Goal: Information Seeking & Learning: Check status

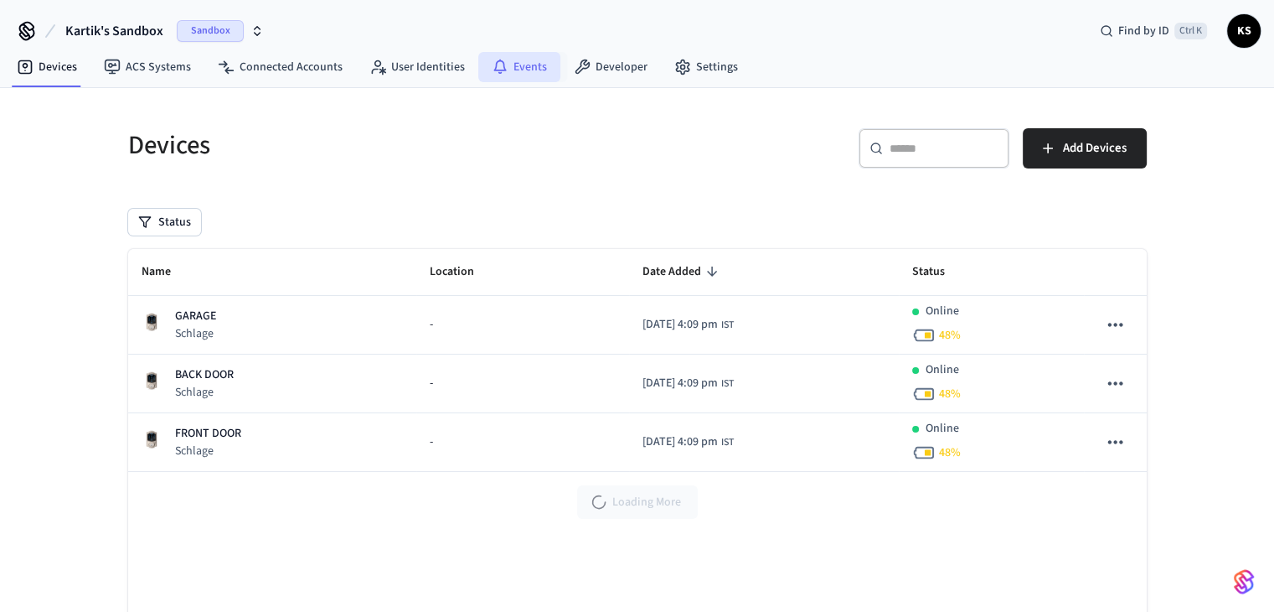
click at [526, 61] on link "Events" at bounding box center [519, 67] width 82 height 30
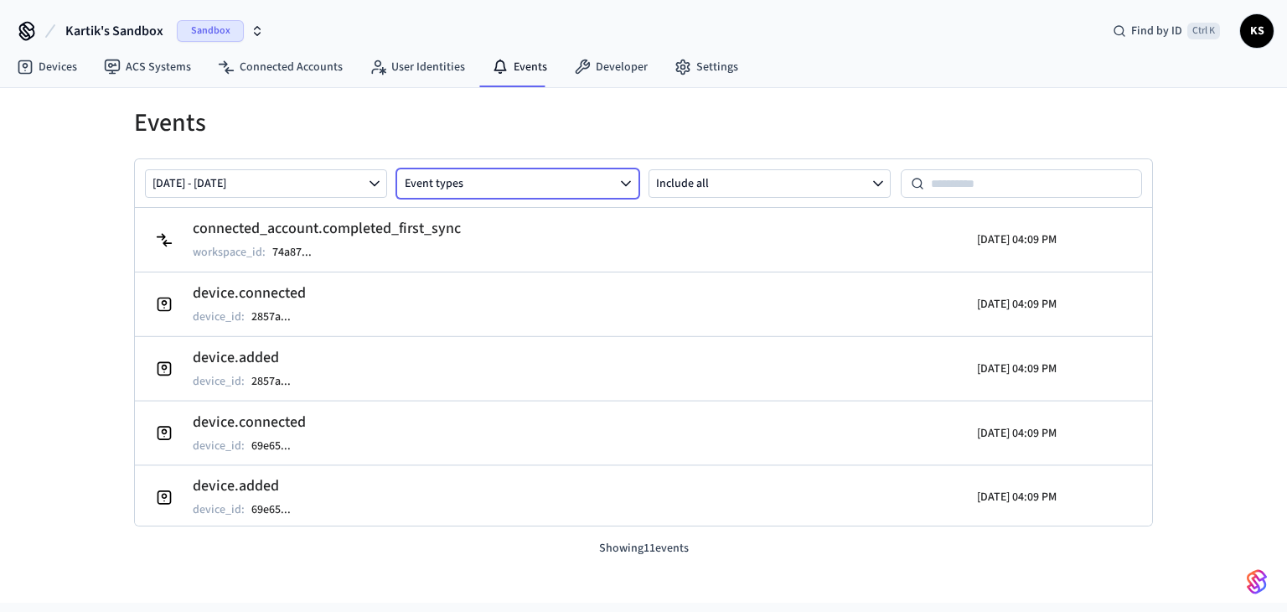
click at [516, 177] on button "Event types" at bounding box center [518, 183] width 242 height 28
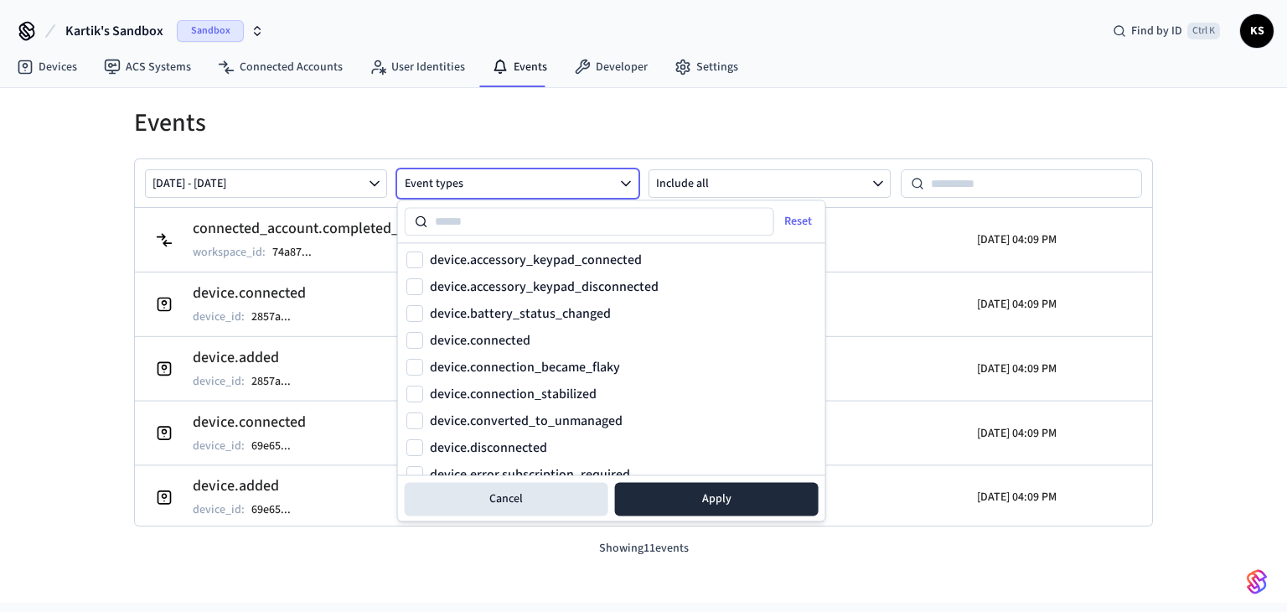
click at [512, 259] on label "device.accessory_keypad_connected" at bounding box center [536, 259] width 212 height 13
click at [423, 259] on button "device.accessory_keypad_connected" at bounding box center [414, 259] width 17 height 17
click at [512, 259] on label "device.accessory_keypad_connected" at bounding box center [536, 259] width 212 height 13
click at [423, 259] on button "device.accessory_keypad_connected" at bounding box center [414, 259] width 17 height 17
click at [493, 223] on input at bounding box center [601, 221] width 346 height 20
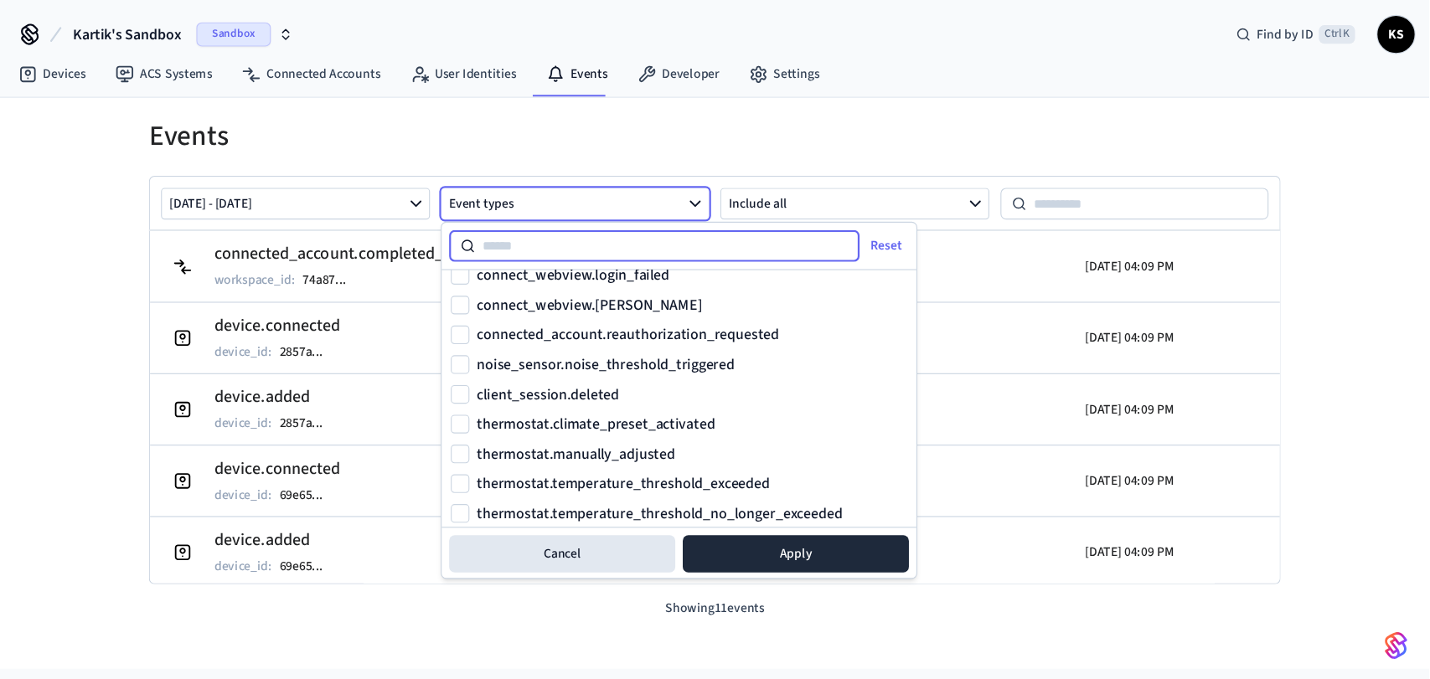
scroll to position [2242, 0]
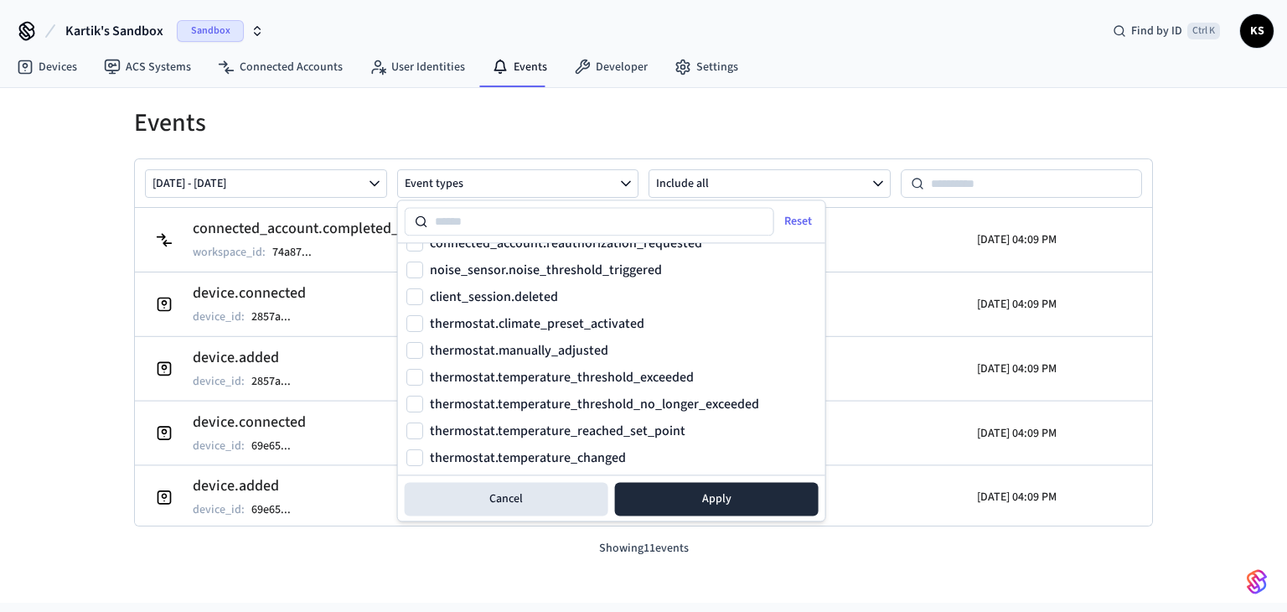
click at [8, 386] on div "Events Oct 06 2025 - Oct 13 2025 Event types Include all connected_account.comp…" at bounding box center [643, 345] width 1287 height 514
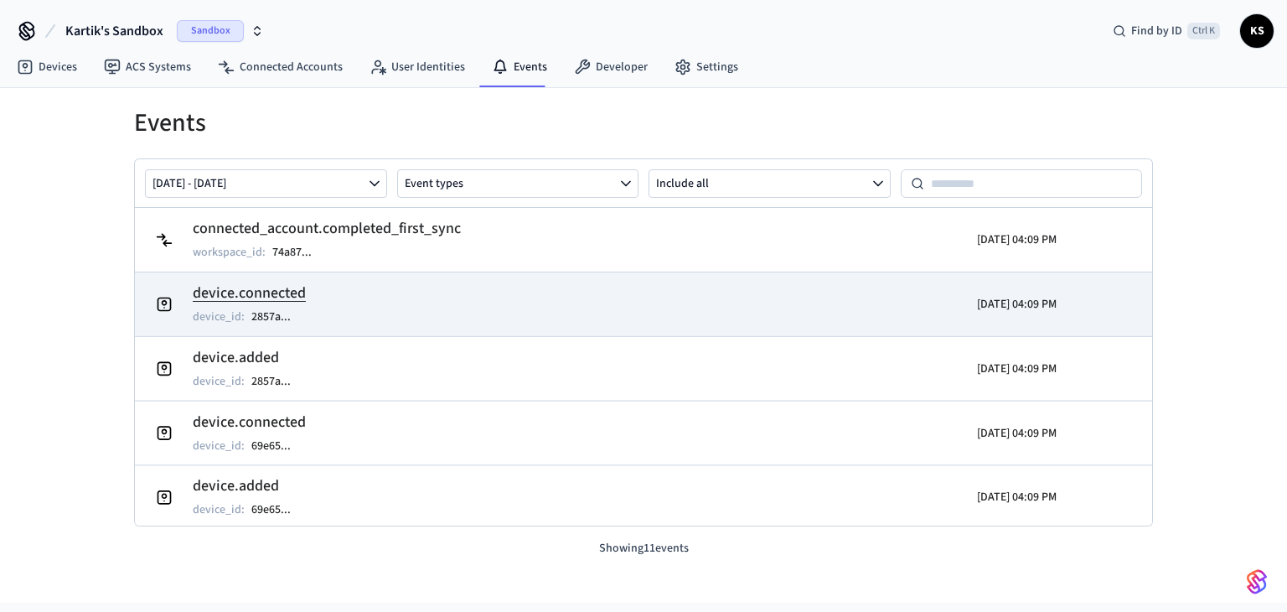
click at [255, 294] on h2 "device.connected" at bounding box center [250, 292] width 115 height 23
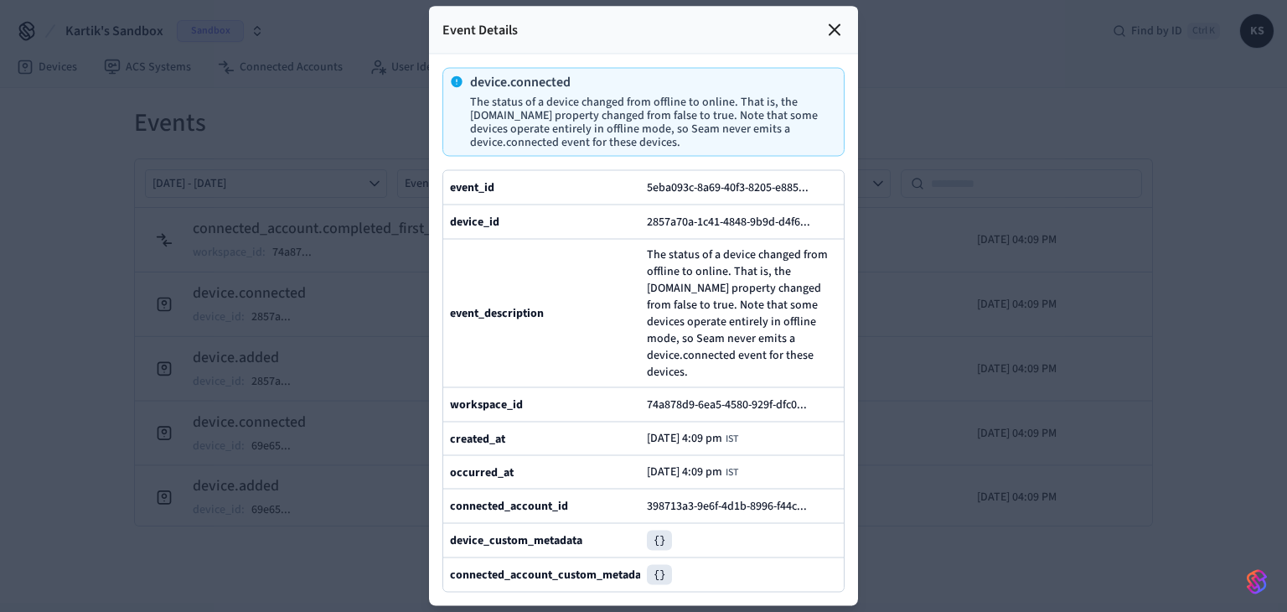
click at [957, 235] on div at bounding box center [643, 306] width 1287 height 612
click at [861, 8] on div at bounding box center [643, 306] width 1287 height 612
click at [328, 23] on div at bounding box center [643, 306] width 1287 height 612
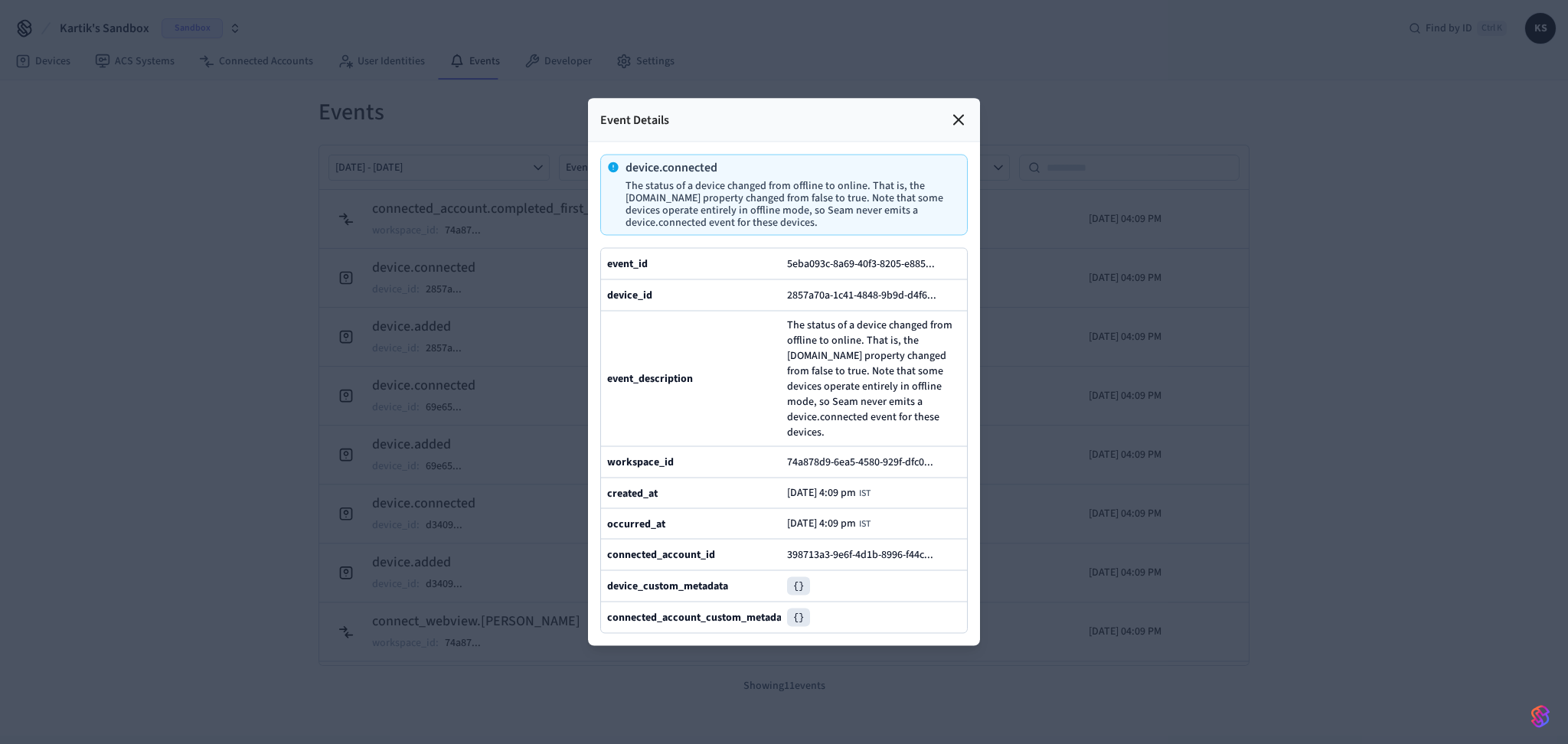
click at [959, 111] on icon at bounding box center [959, 120] width 18 height 18
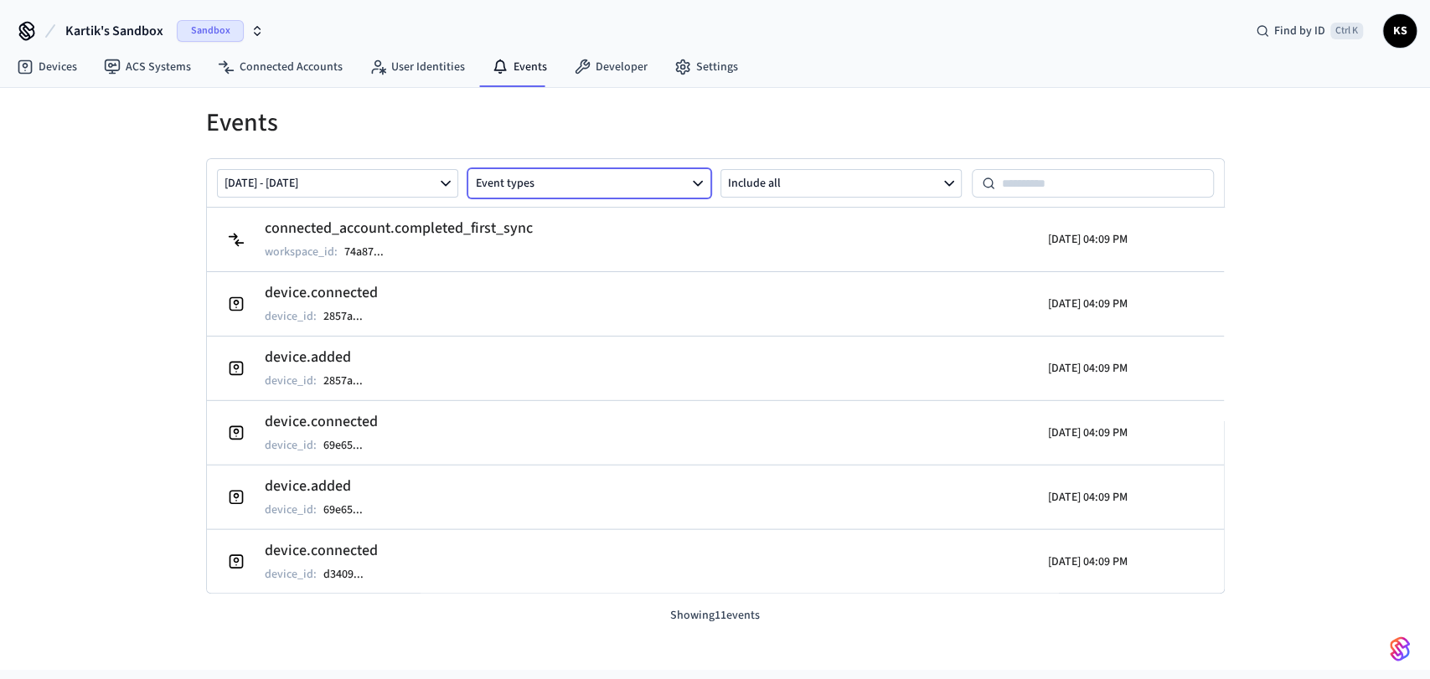
drag, startPoint x: 618, startPoint y: 186, endPoint x: 607, endPoint y: 187, distance: 11.8
click at [618, 186] on button "Event types" at bounding box center [589, 183] width 242 height 28
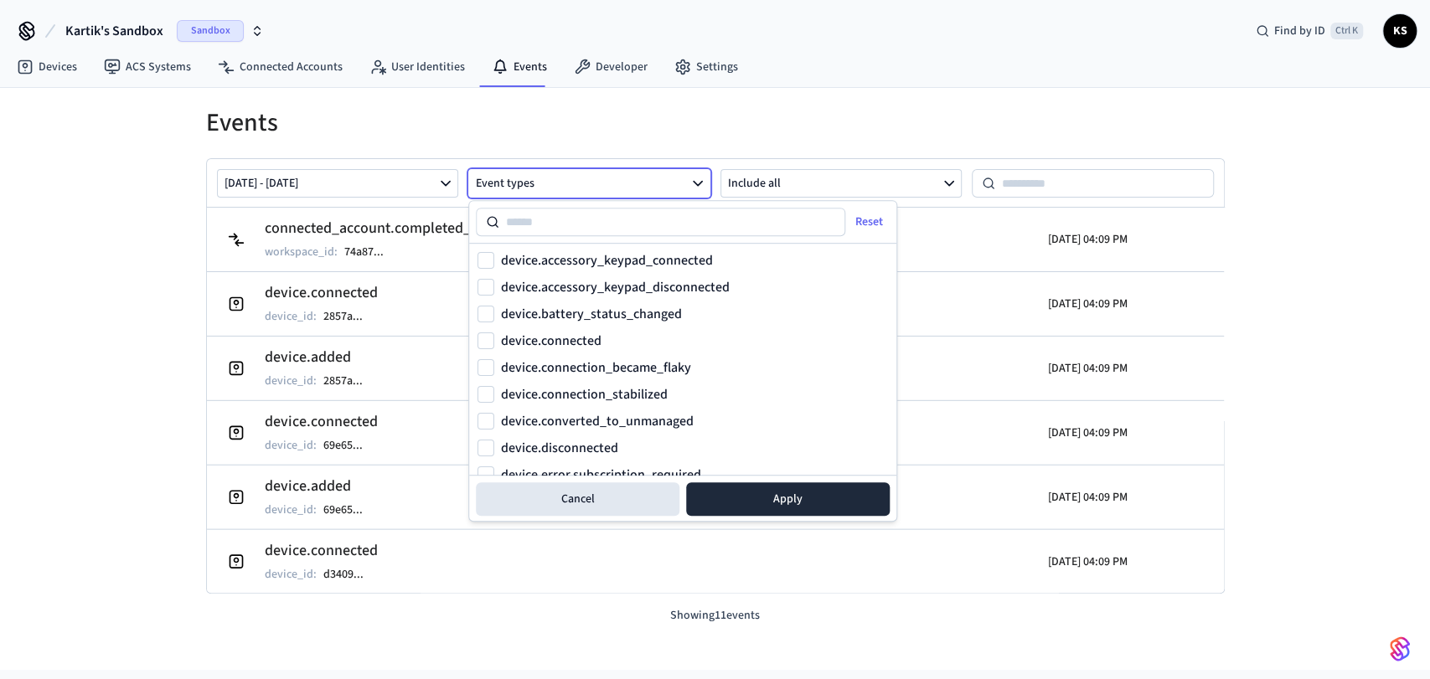
type input "**********"
click at [965, 116] on h1 "Events" at bounding box center [715, 123] width 1019 height 30
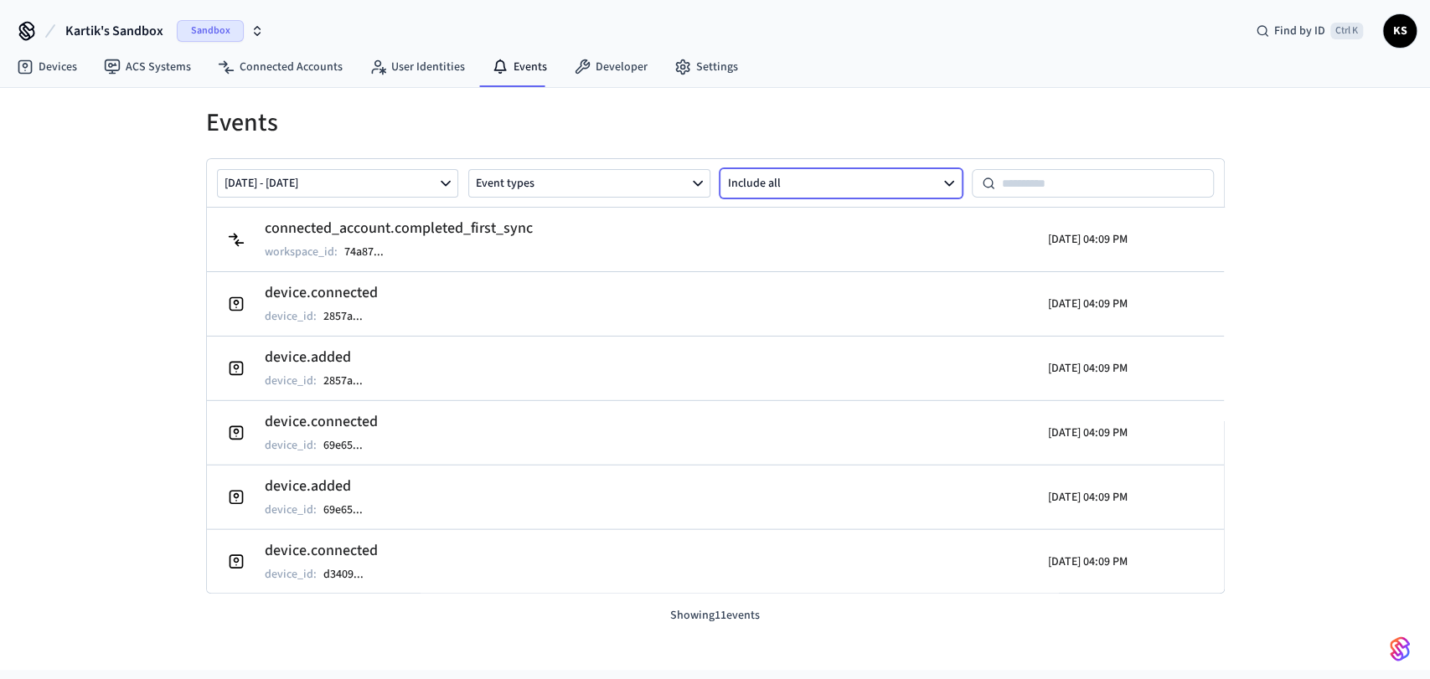
click at [872, 191] on button "Include all" at bounding box center [842, 183] width 242 height 28
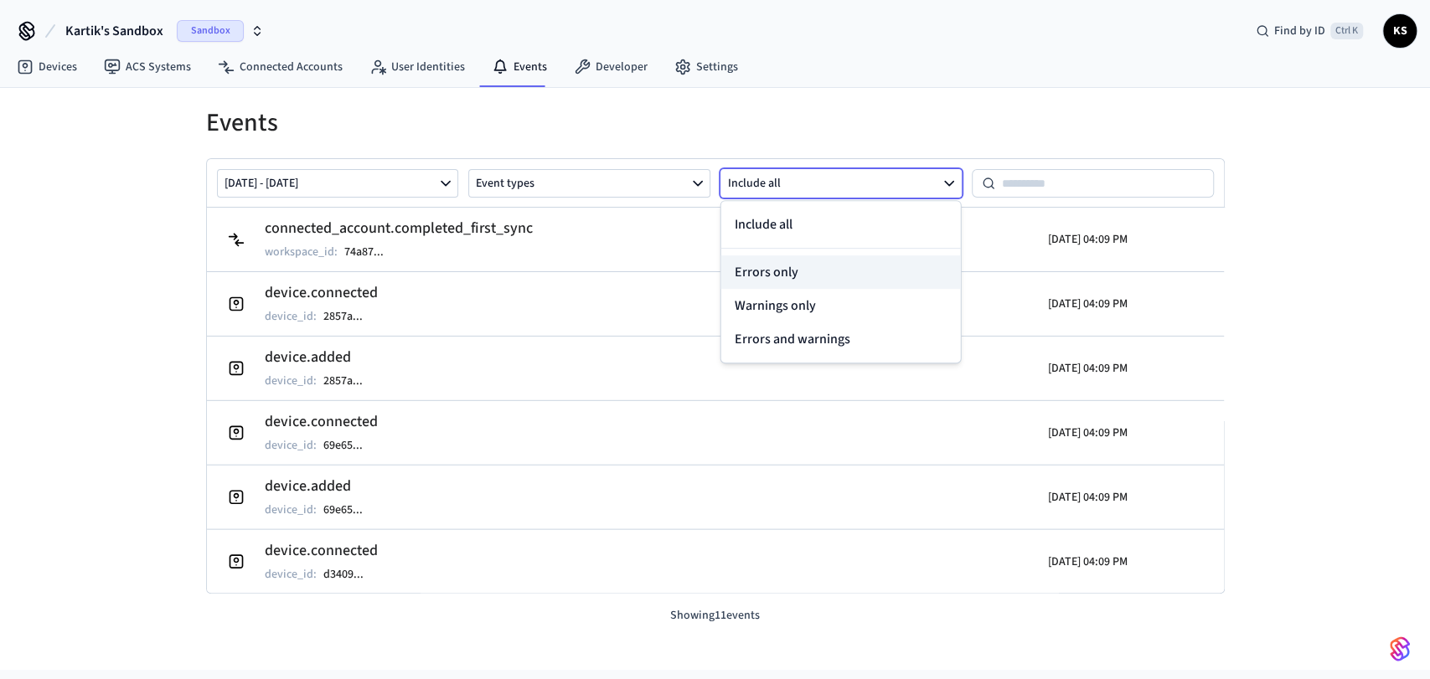
click at [776, 262] on button "Errors only" at bounding box center [841, 273] width 240 height 34
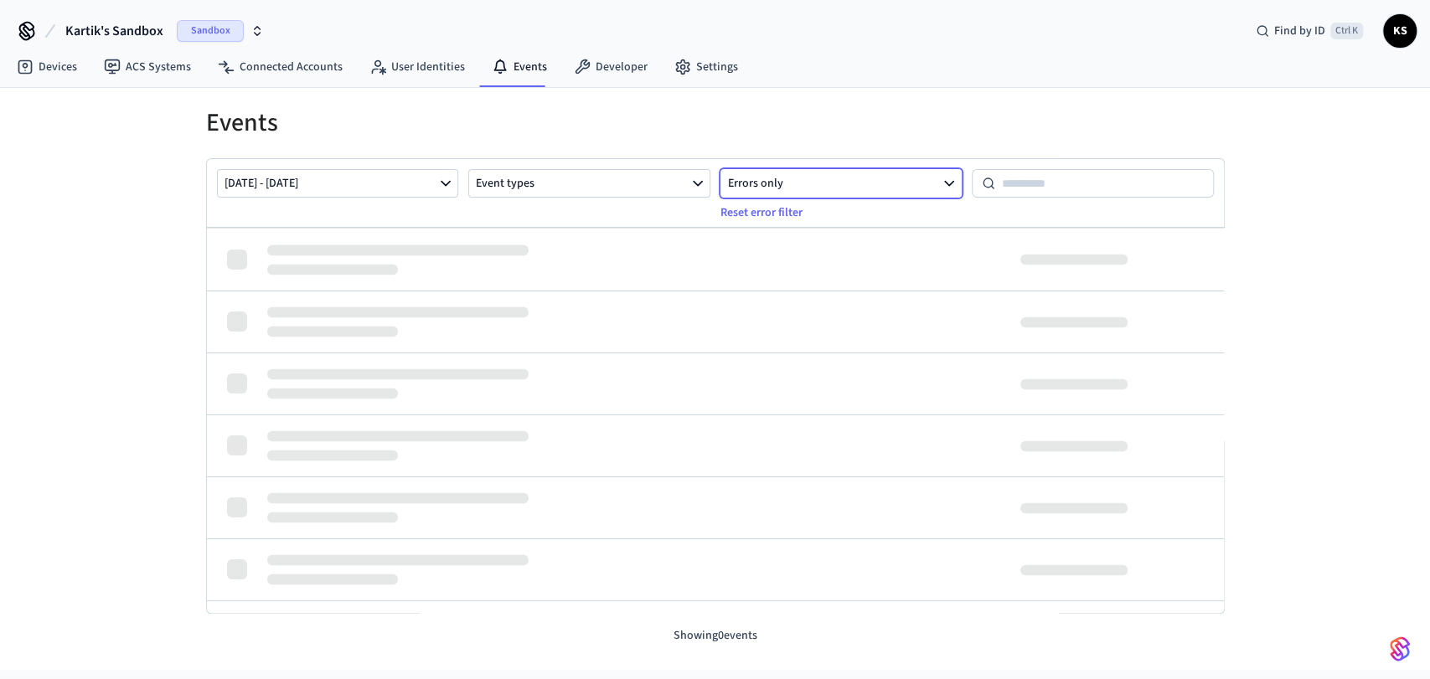
click at [860, 171] on button "Errors only" at bounding box center [842, 183] width 242 height 28
click at [885, 80] on div "Devices ACS Systems Connected Accounts User Identities Events Developer Settings" at bounding box center [715, 68] width 1430 height 39
click at [772, 220] on button "Reset error filter" at bounding box center [761, 212] width 102 height 27
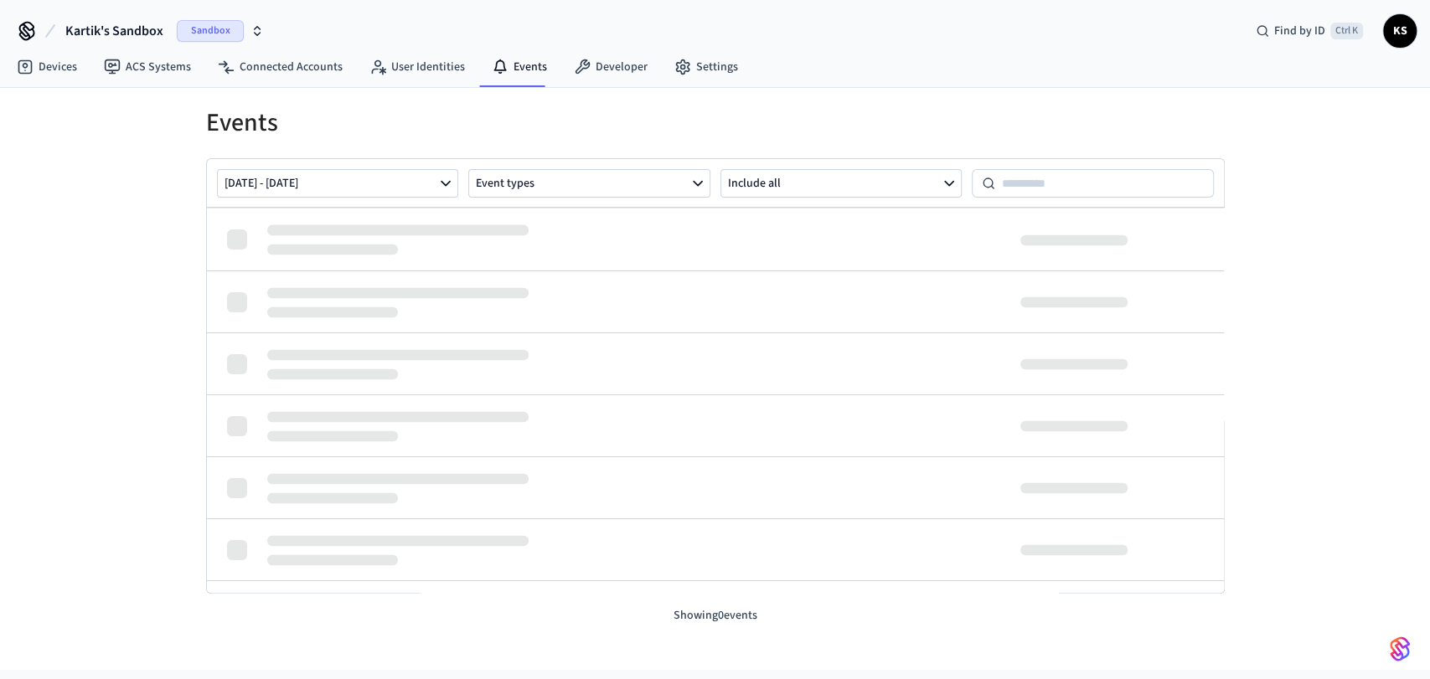
click at [896, 67] on div "Devices ACS Systems Connected Accounts User Identities Events Developer Settings" at bounding box center [715, 68] width 1430 height 39
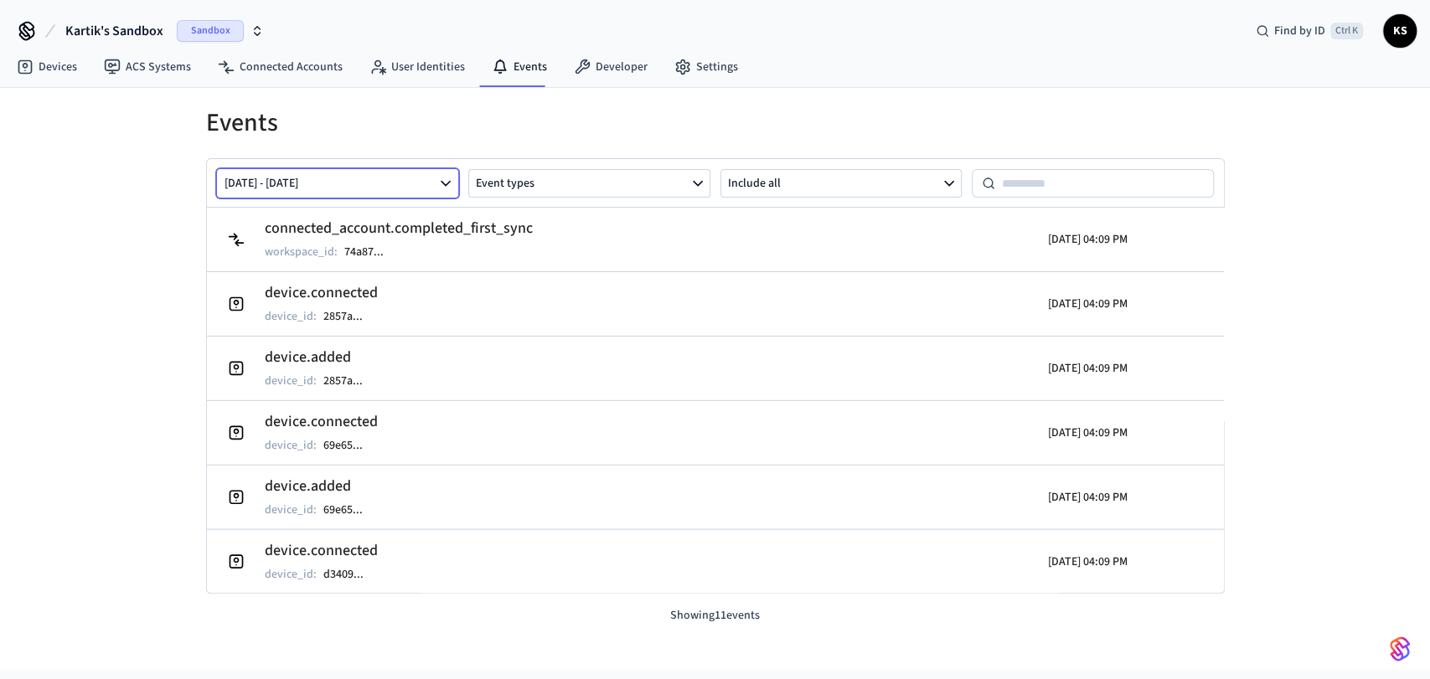
click at [404, 185] on button "Oct 06 2025 - Oct 13 2025" at bounding box center [338, 183] width 242 height 28
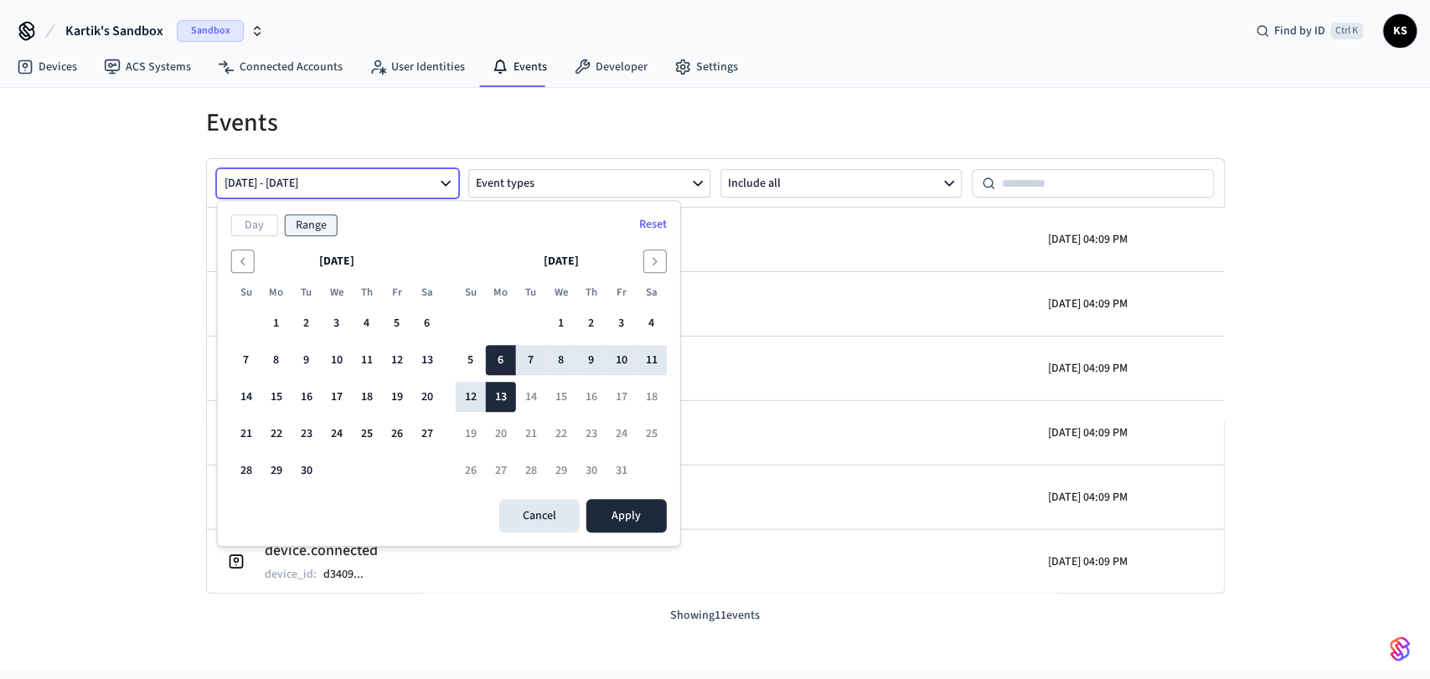
click at [403, 185] on button "Oct 06 2025 - Oct 13 2025" at bounding box center [338, 183] width 242 height 28
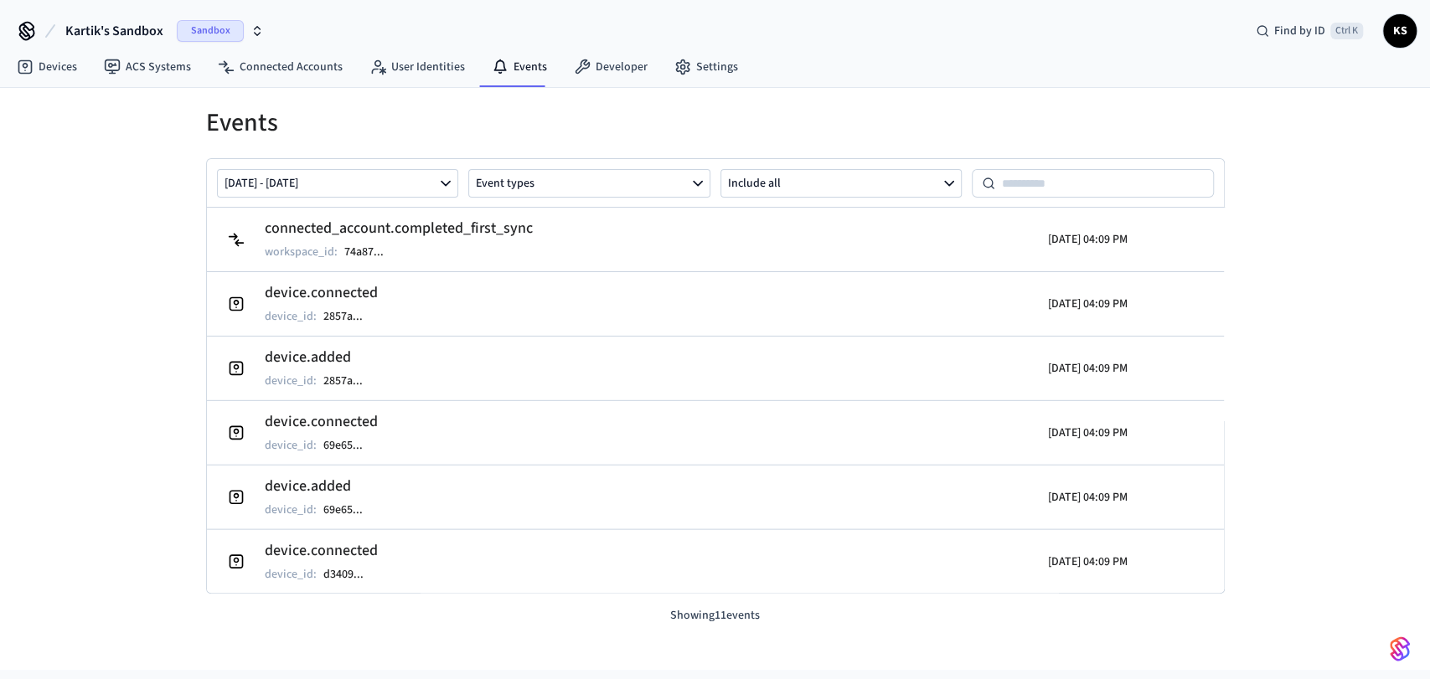
click at [979, 95] on div "Events Oct 06 2025 - Oct 13 2025 Event types Include all connected_account.comp…" at bounding box center [715, 356] width 1072 height 537
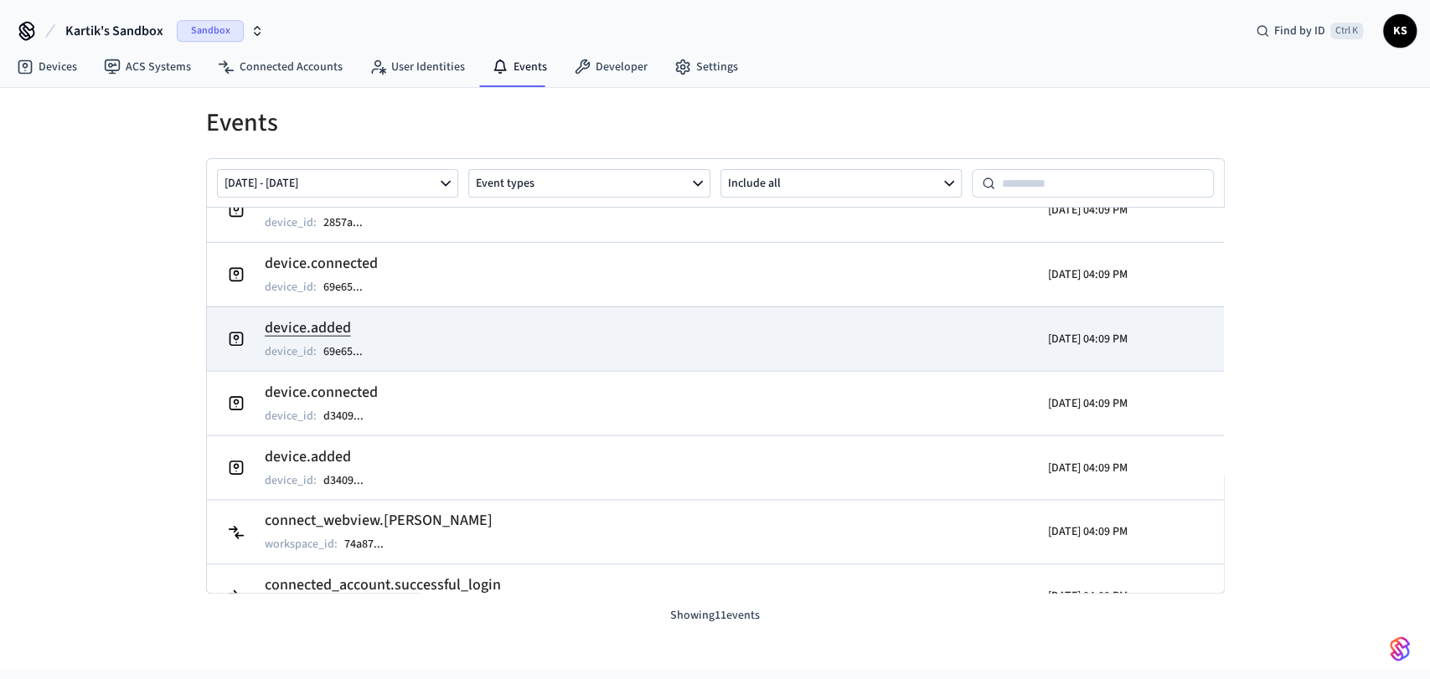
scroll to position [117, 0]
